Goal: Check status: Check status

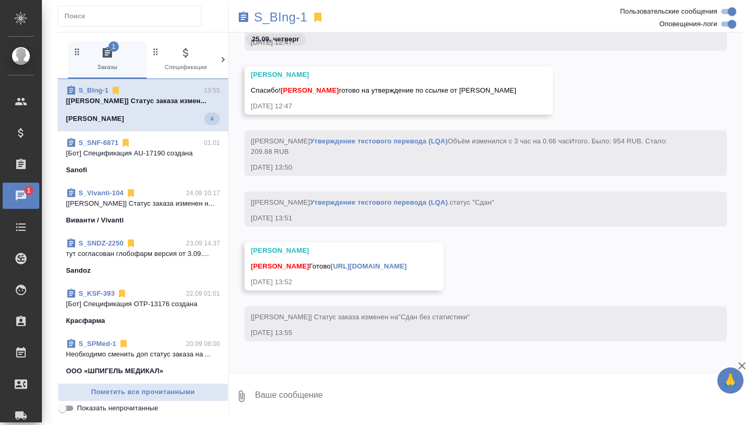
click at [124, 118] on p "Берингер Ингельхайм" at bounding box center [95, 119] width 58 height 10
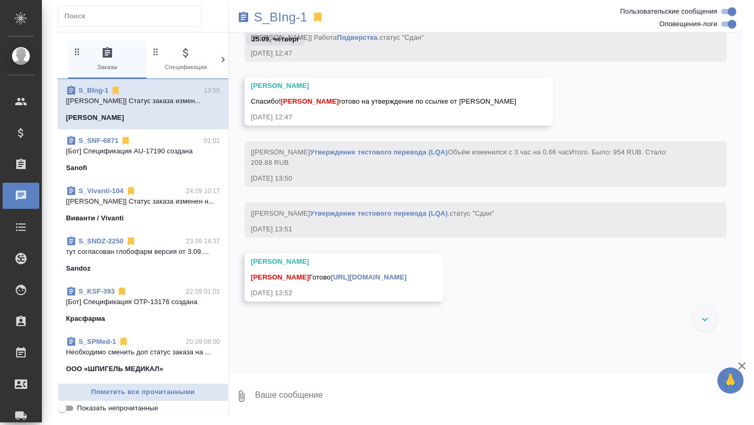
scroll to position [7728, 0]
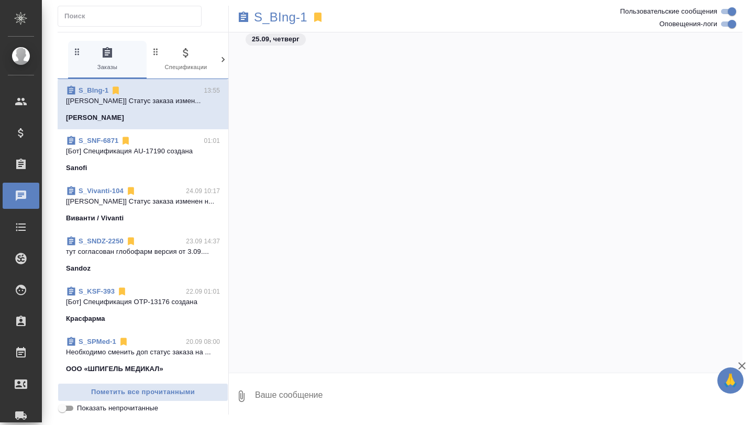
scroll to position [7703, 0]
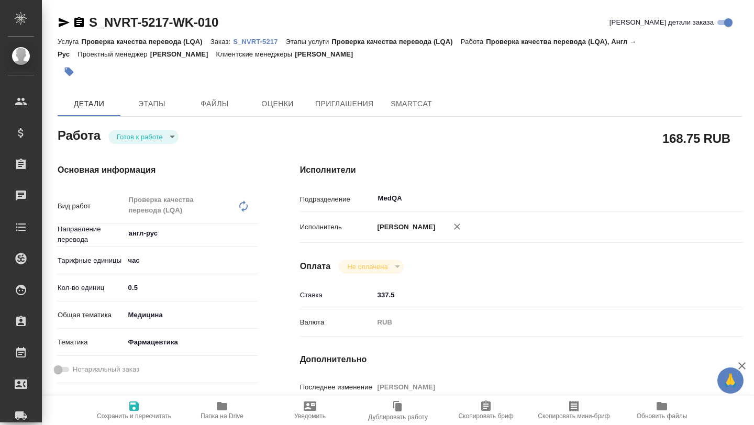
type textarea "x"
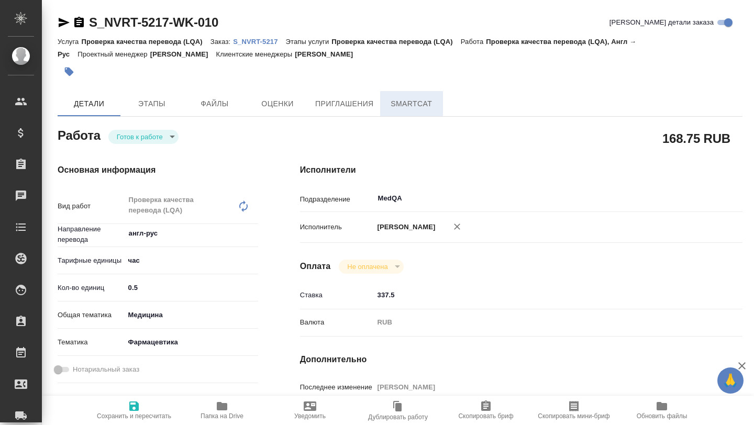
click at [405, 104] on span "SmartCat" at bounding box center [411, 103] width 50 height 13
type textarea "x"
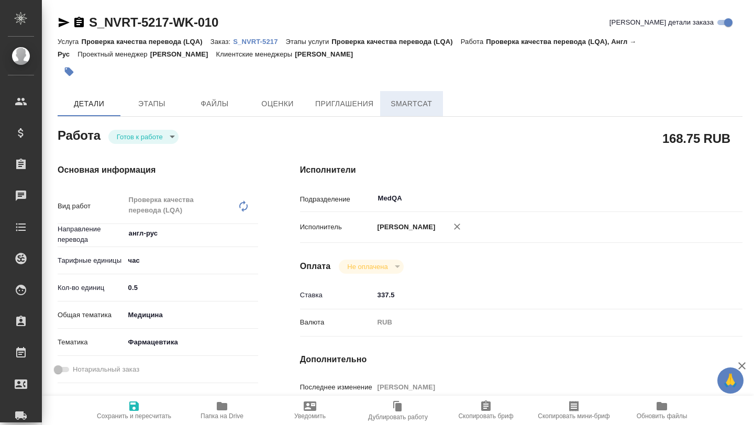
type textarea "x"
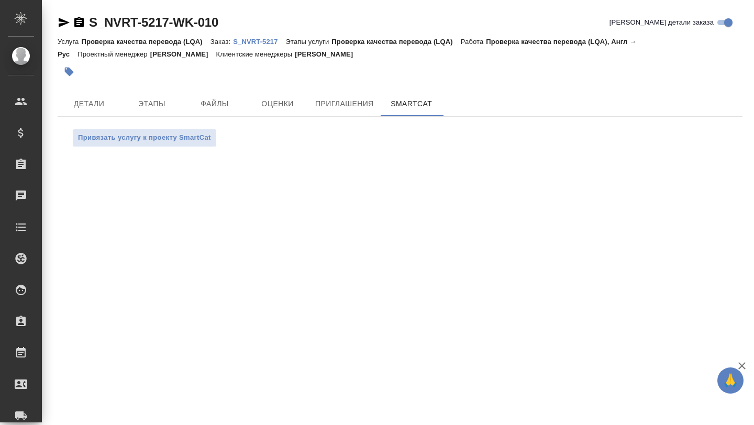
click at [251, 39] on p "S_NVRT-5217" at bounding box center [259, 42] width 52 height 8
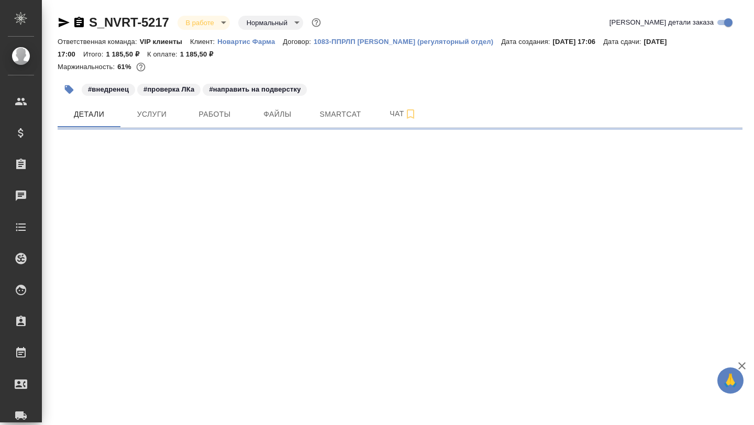
select select "RU"
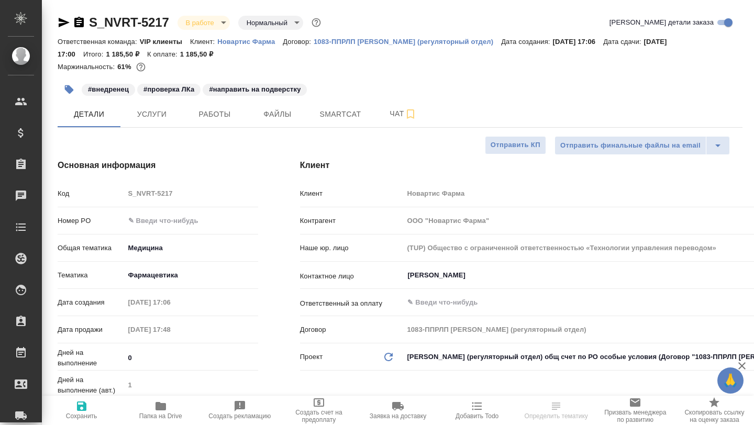
type textarea "x"
type input "[PERSON_NAME]"
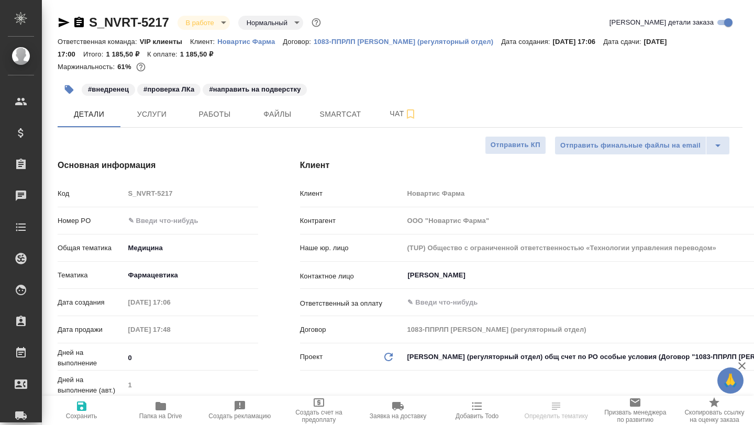
type textarea "x"
click at [342, 117] on span "Smartcat" at bounding box center [340, 114] width 50 height 13
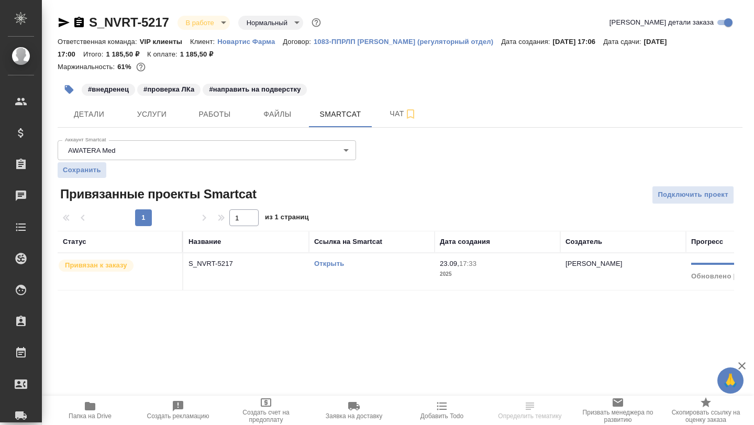
click at [333, 267] on link "Открыть" at bounding box center [329, 264] width 30 height 8
click at [92, 119] on span "Детали" at bounding box center [89, 114] width 50 height 13
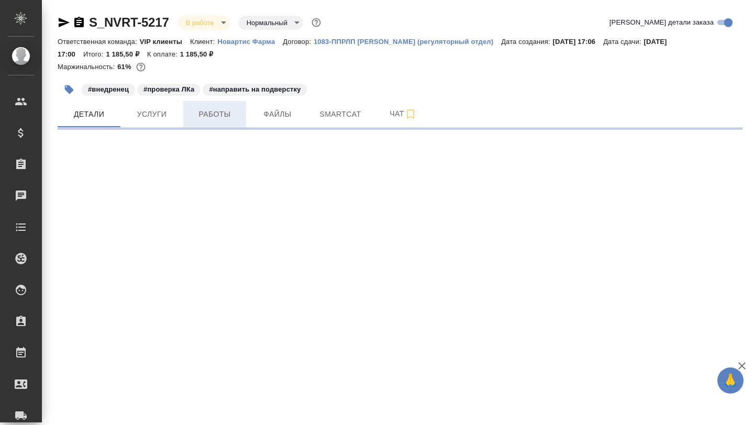
select select "RU"
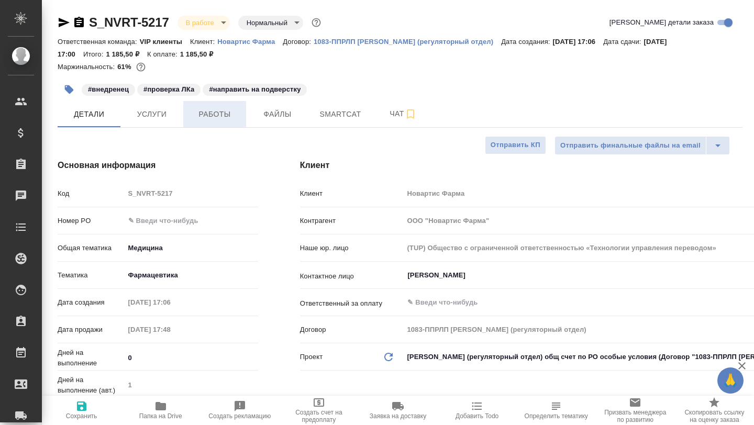
type textarea "x"
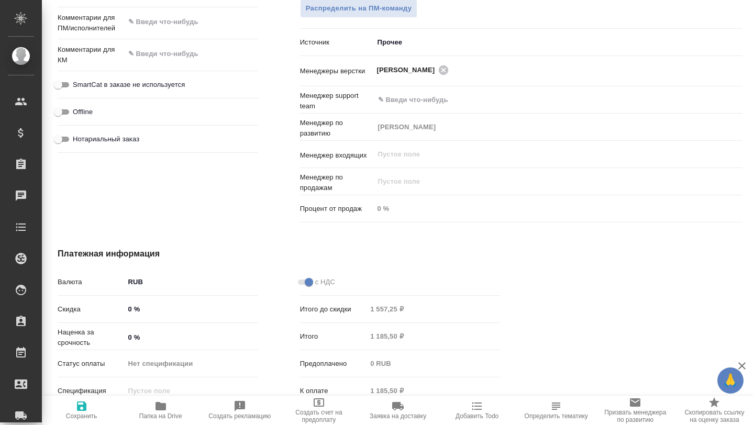
scroll to position [669, 0]
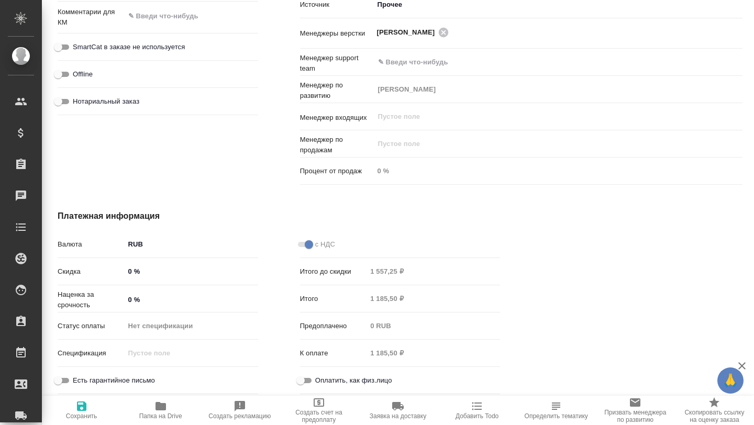
type textarea "x"
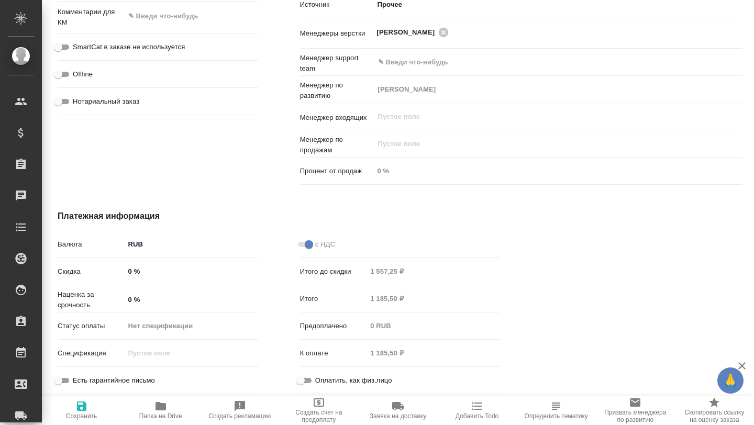
type textarea "x"
click at [156, 405] on icon "button" at bounding box center [160, 406] width 10 height 8
type textarea "x"
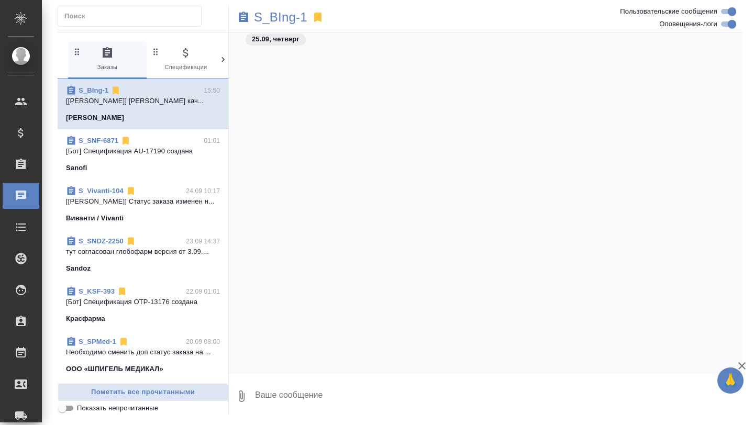
scroll to position [7728, 0]
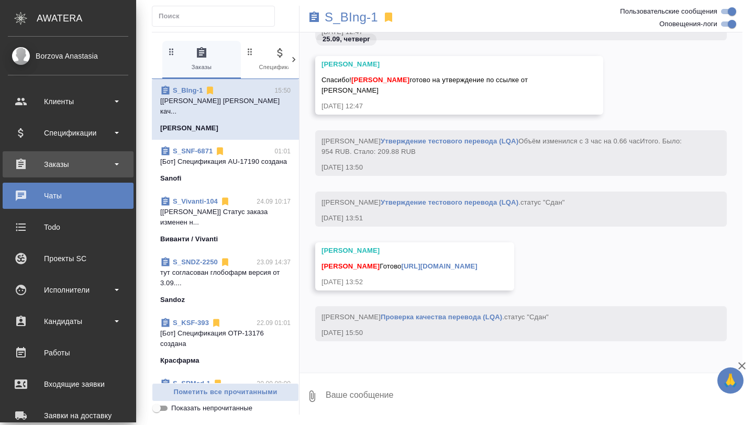
click at [49, 172] on div "Заказы" at bounding box center [68, 164] width 120 height 16
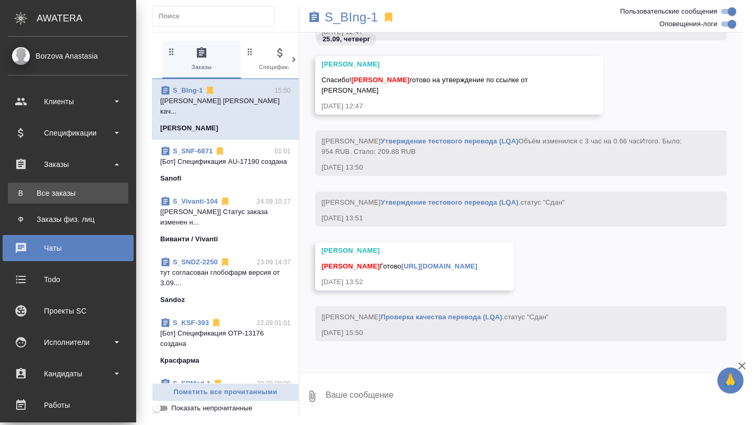
click at [52, 189] on div "Все заказы" at bounding box center [68, 193] width 110 height 10
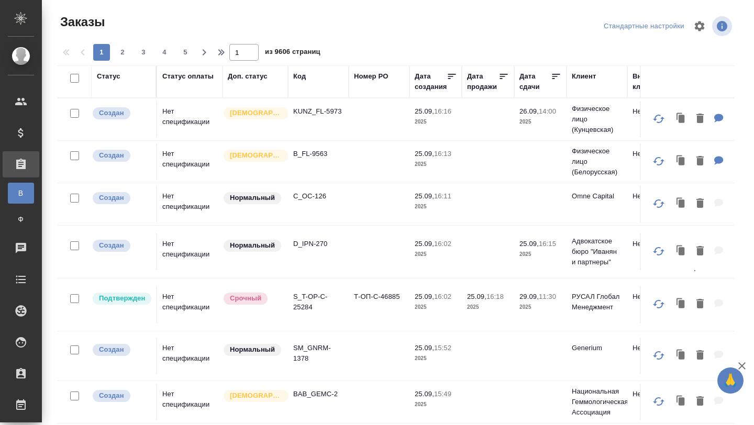
click at [109, 77] on div "Статус" at bounding box center [109, 76] width 24 height 10
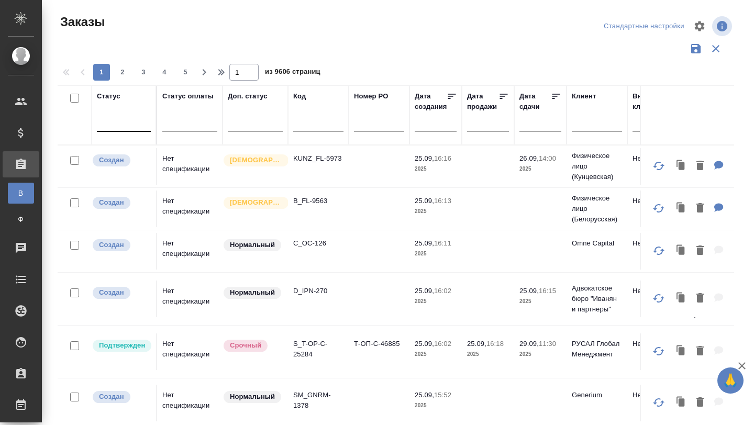
click at [107, 123] on div at bounding box center [124, 121] width 54 height 15
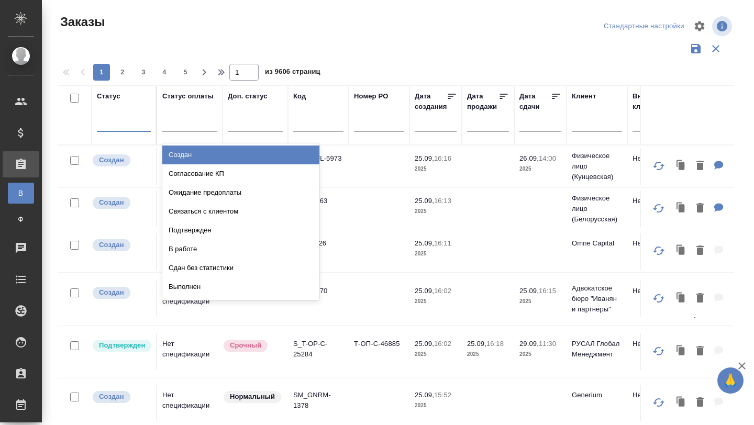
paste input "S_BUH-393 /"
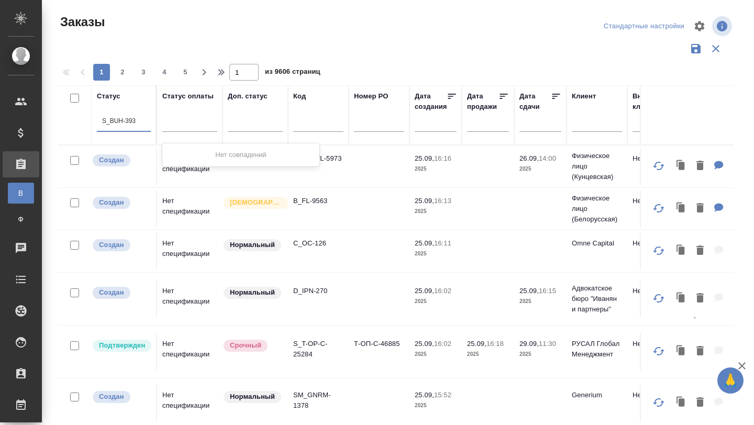
type input "S_BUH-393"
click at [134, 121] on input "S_BUH-393" at bounding box center [119, 120] width 35 height 7
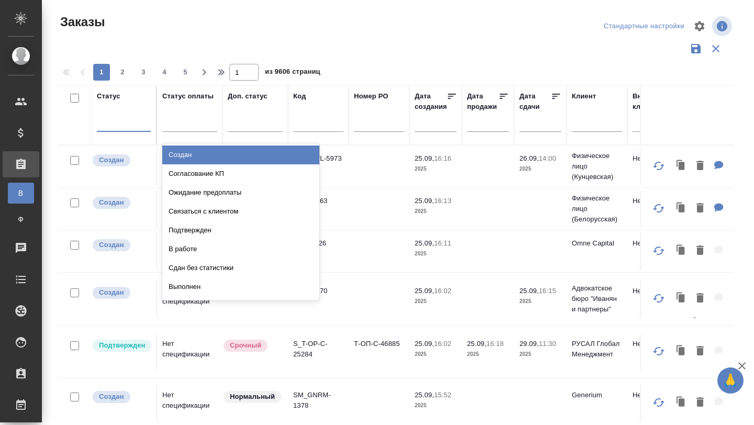
click at [300, 125] on input "text" at bounding box center [318, 125] width 50 height 13
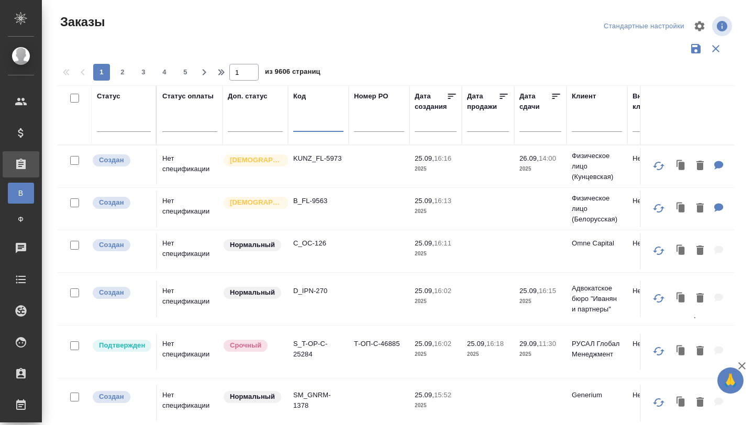
paste input "S_BUH-393 /"
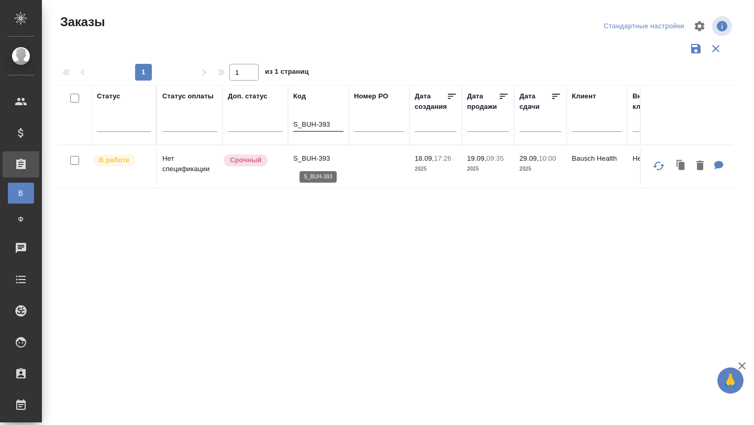
type input "S_BUH-393"
click at [305, 161] on p "S_BUH-393" at bounding box center [318, 158] width 50 height 10
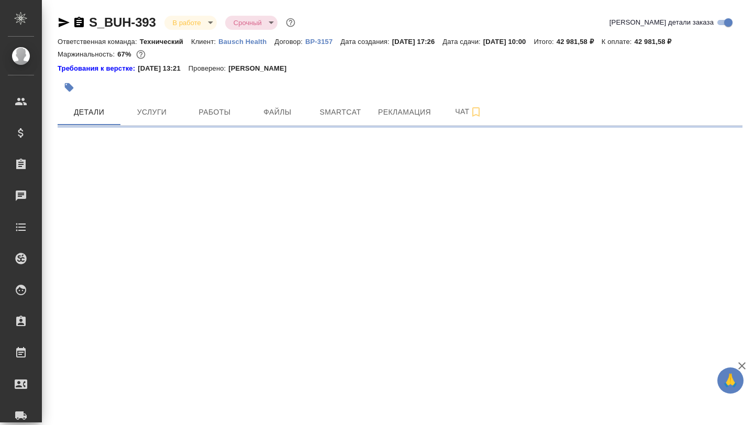
select select "RU"
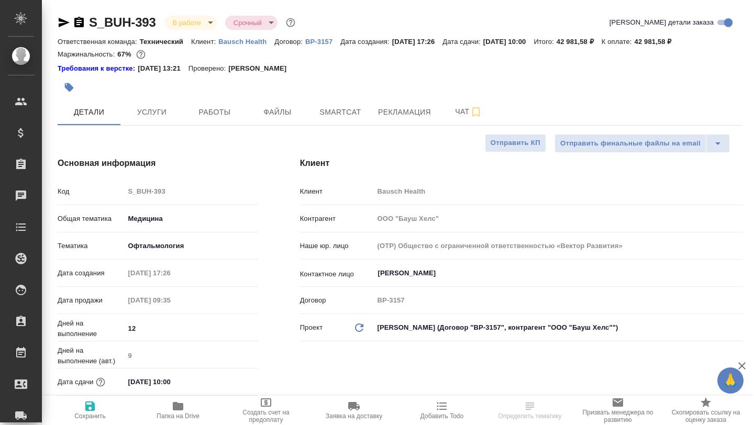
type textarea "x"
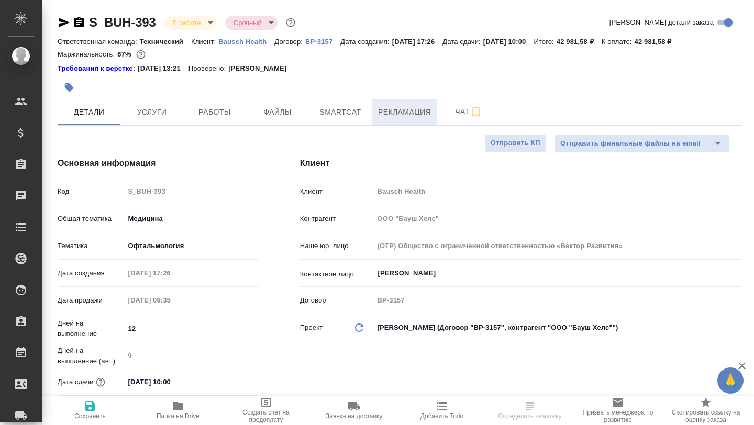
type textarea "x"
click at [394, 108] on span "Рекламация" at bounding box center [404, 112] width 53 height 13
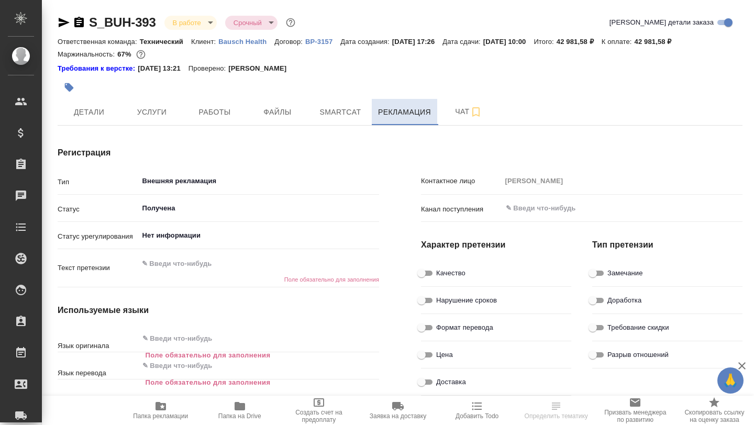
type textarea "x"
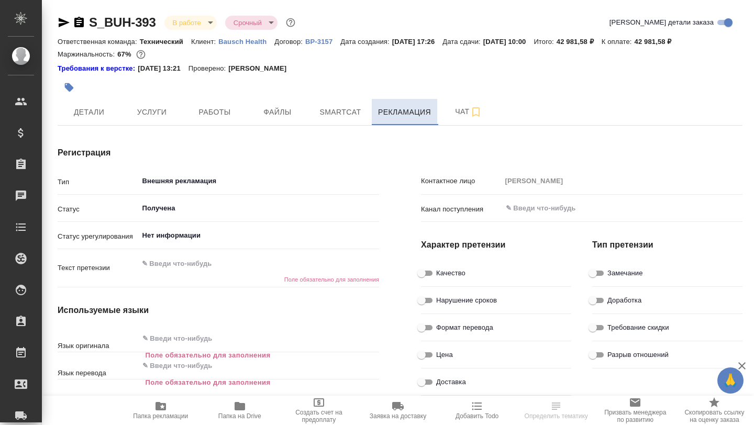
type textarea "x"
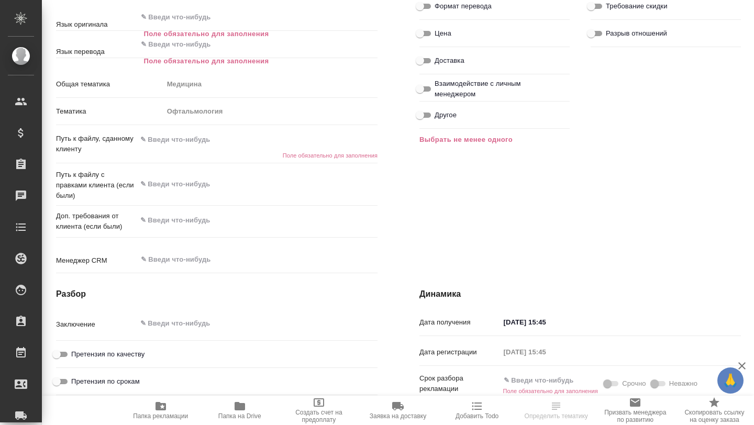
scroll to position [0, 2]
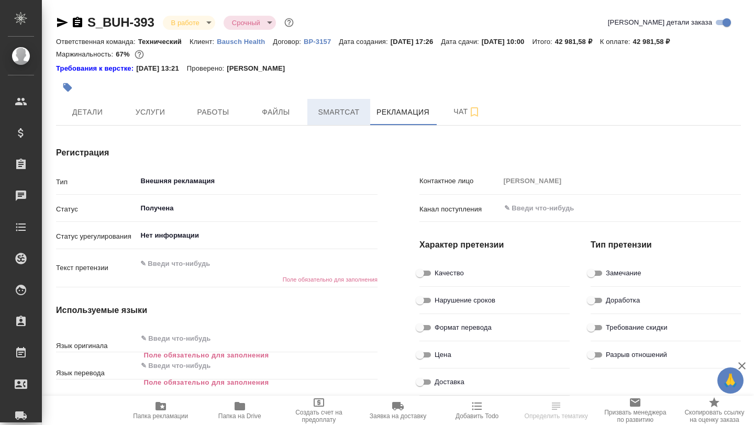
type textarea "x"
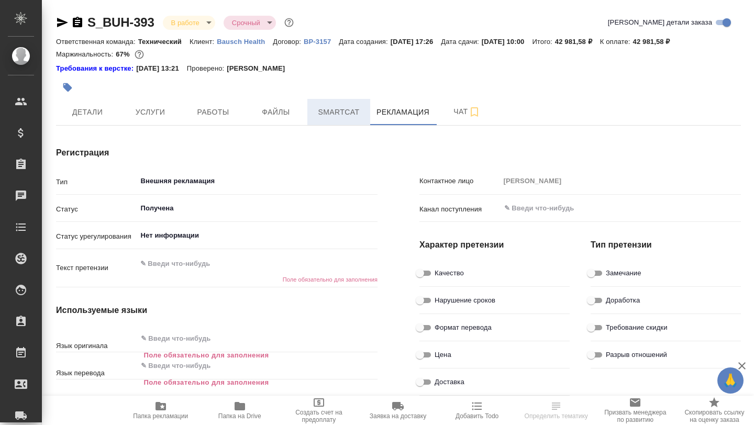
type textarea "x"
click at [100, 106] on span "Детали" at bounding box center [87, 112] width 50 height 13
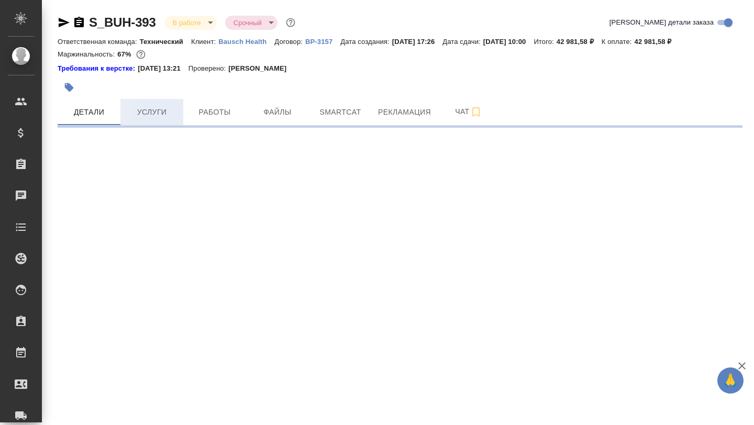
select select "RU"
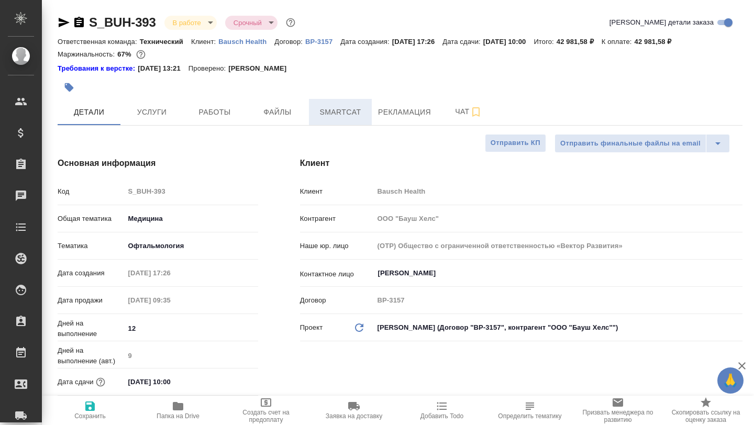
click at [341, 110] on span "Smartcat" at bounding box center [340, 112] width 50 height 13
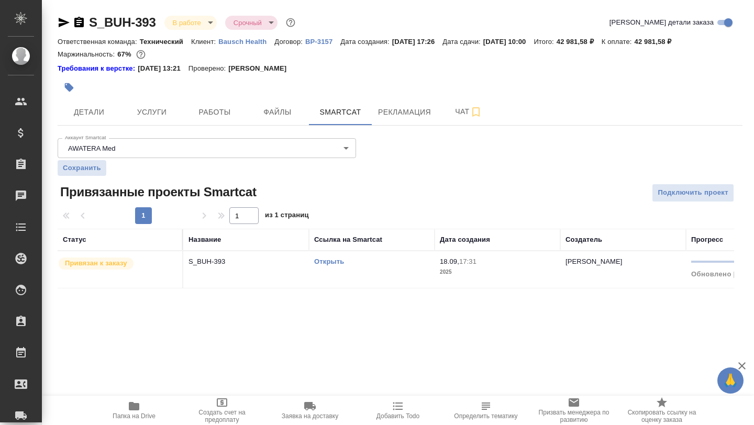
click at [141, 274] on td "Привязан к заказу" at bounding box center [121, 269] width 126 height 37
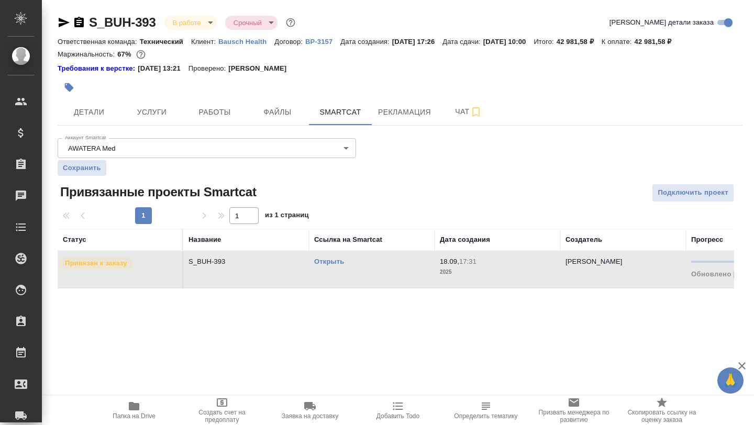
click at [141, 274] on td "Привязан к заказу" at bounding box center [121, 269] width 126 height 37
click at [85, 115] on span "Детали" at bounding box center [89, 112] width 50 height 13
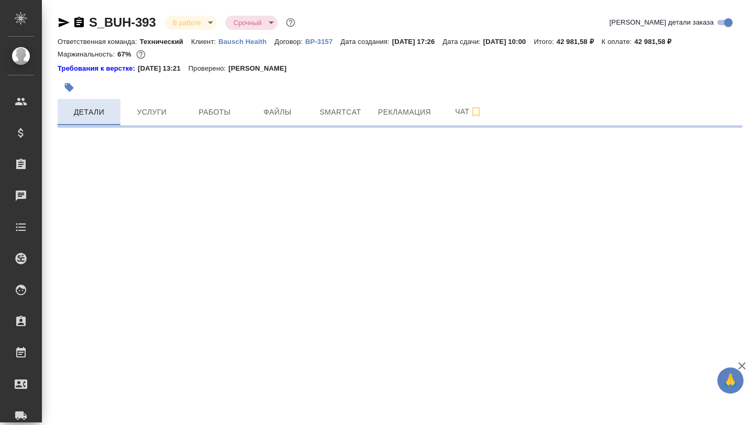
select select "RU"
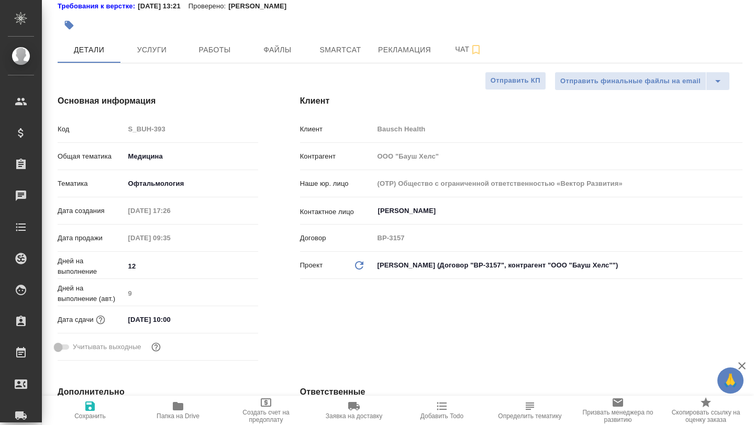
scroll to position [57, 0]
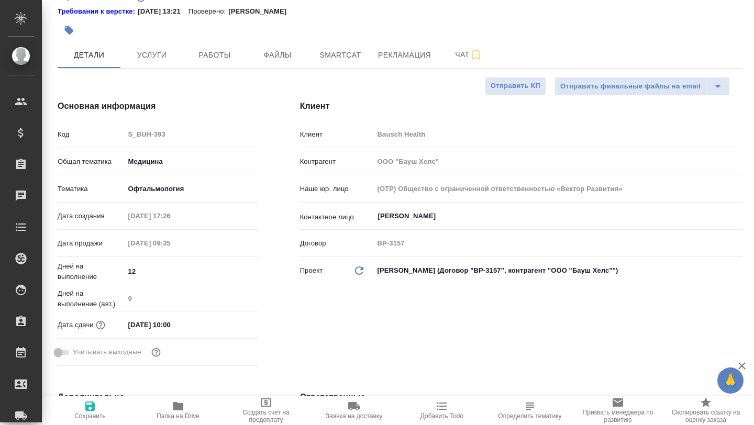
type textarea "x"
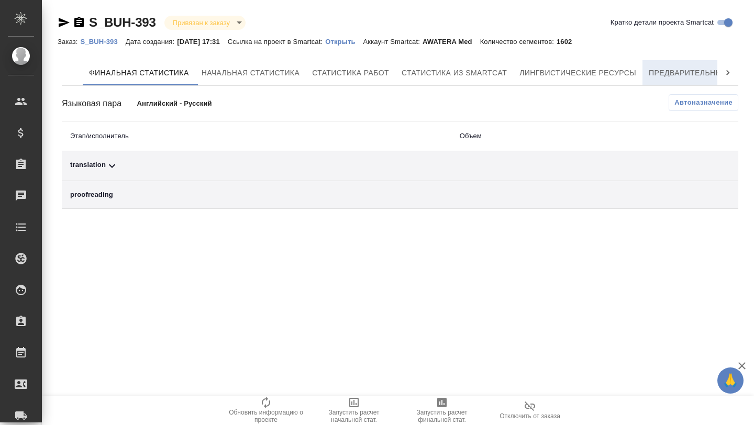
click at [670, 74] on span "Предварительный перевод" at bounding box center [707, 72] width 118 height 13
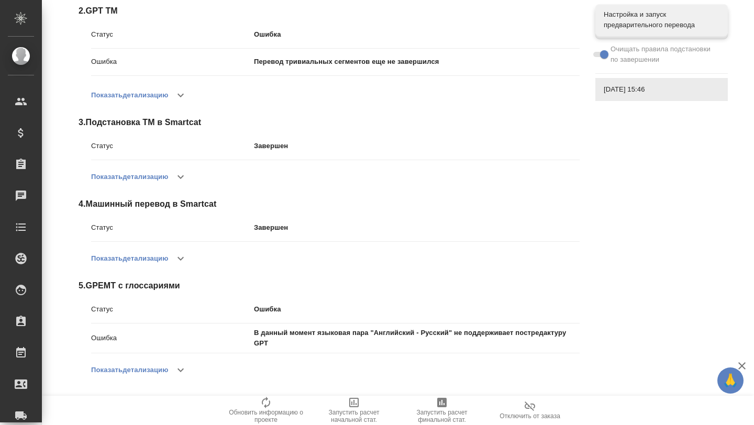
scroll to position [289, 0]
